Goal: Navigation & Orientation: Understand site structure

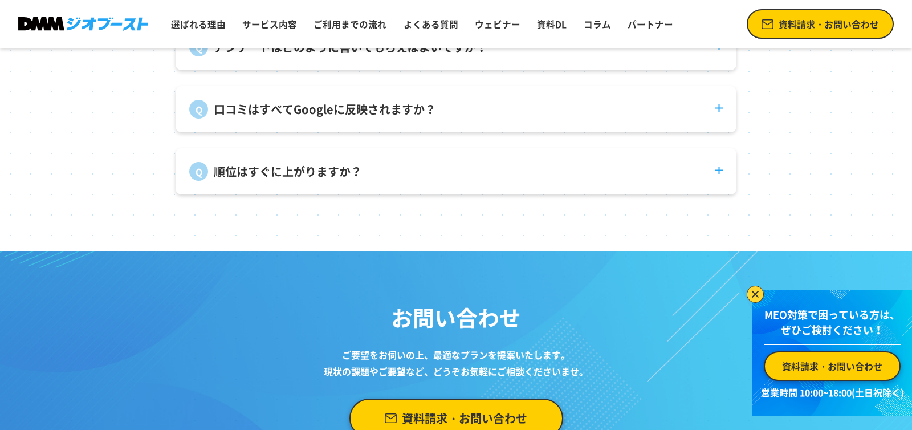
scroll to position [4732, 0]
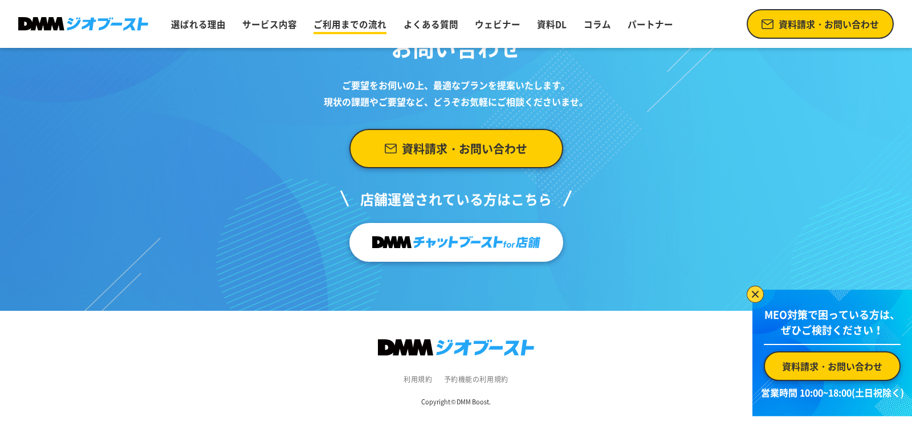
click at [340, 29] on link "ご利用までの流れ" at bounding box center [350, 24] width 82 height 22
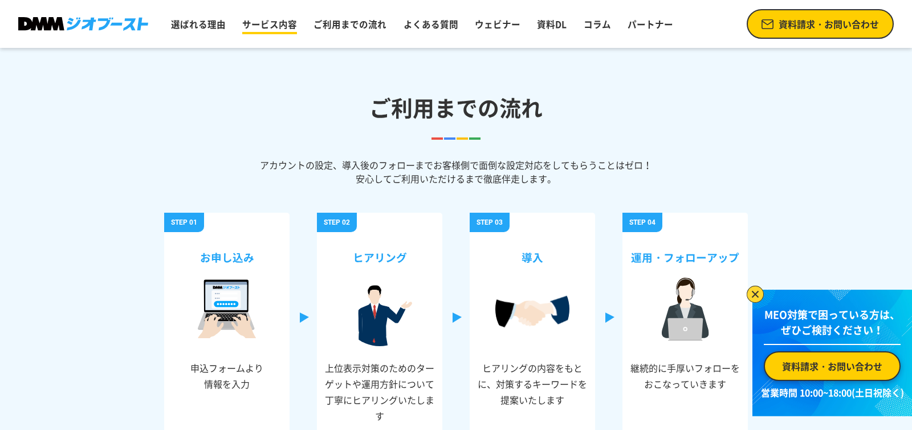
click at [288, 34] on link "サービス内容" at bounding box center [270, 24] width 64 height 22
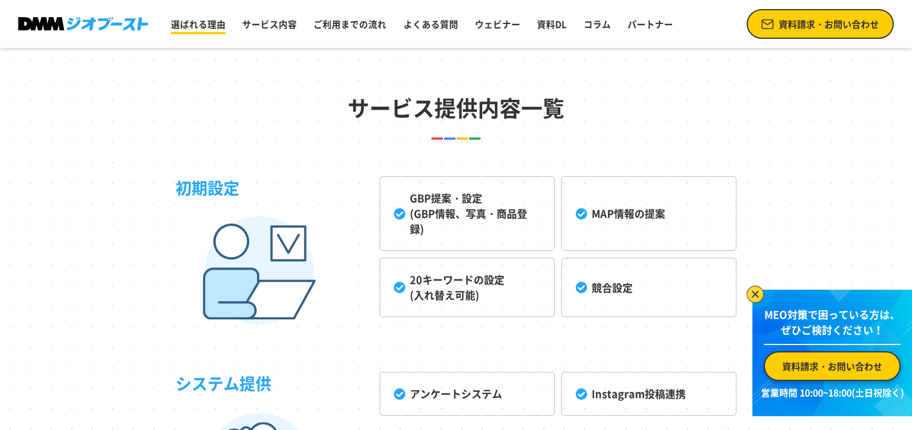
click at [206, 33] on link "選ばれる理由" at bounding box center [199, 24] width 64 height 22
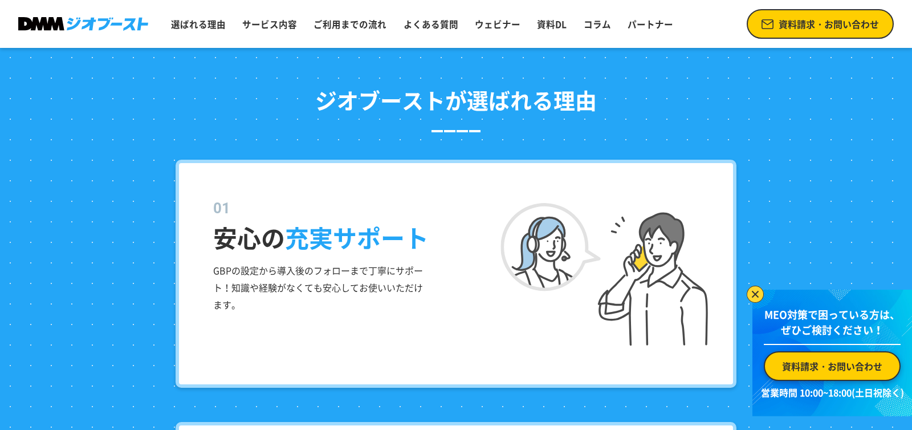
click at [87, 27] on img at bounding box center [83, 24] width 130 height 14
